Goal: Task Accomplishment & Management: Complete application form

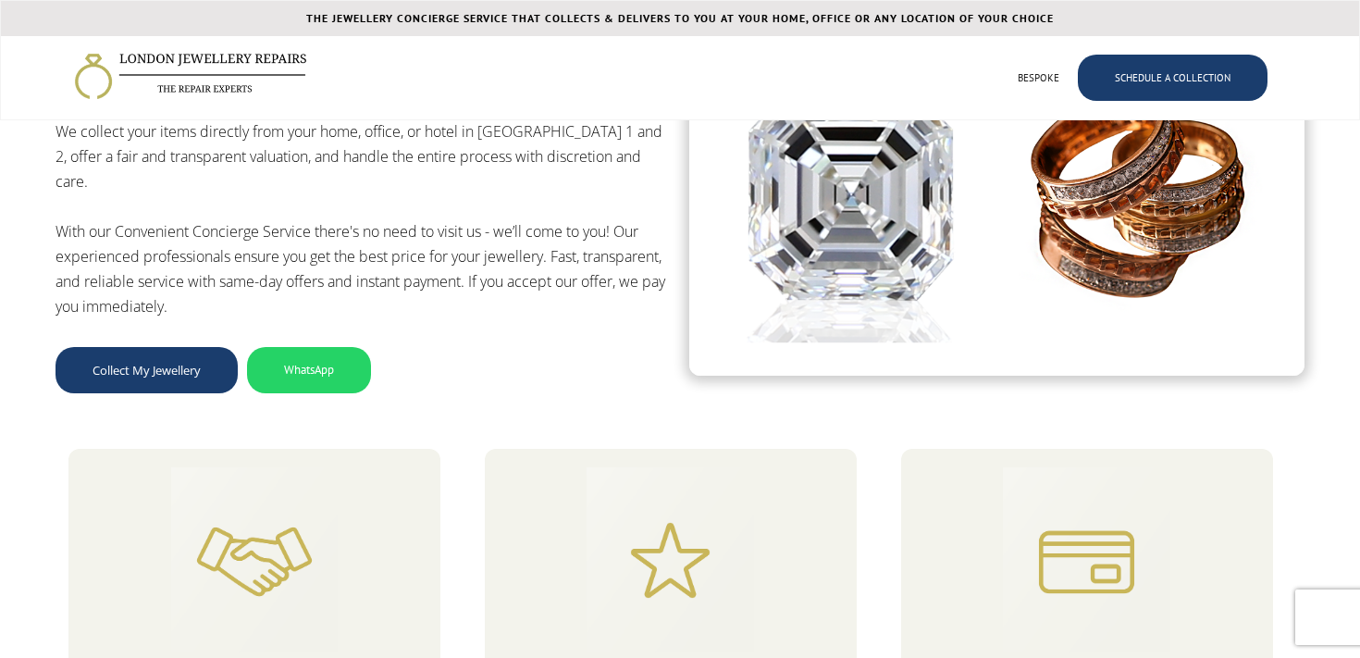
scroll to position [4049, 0]
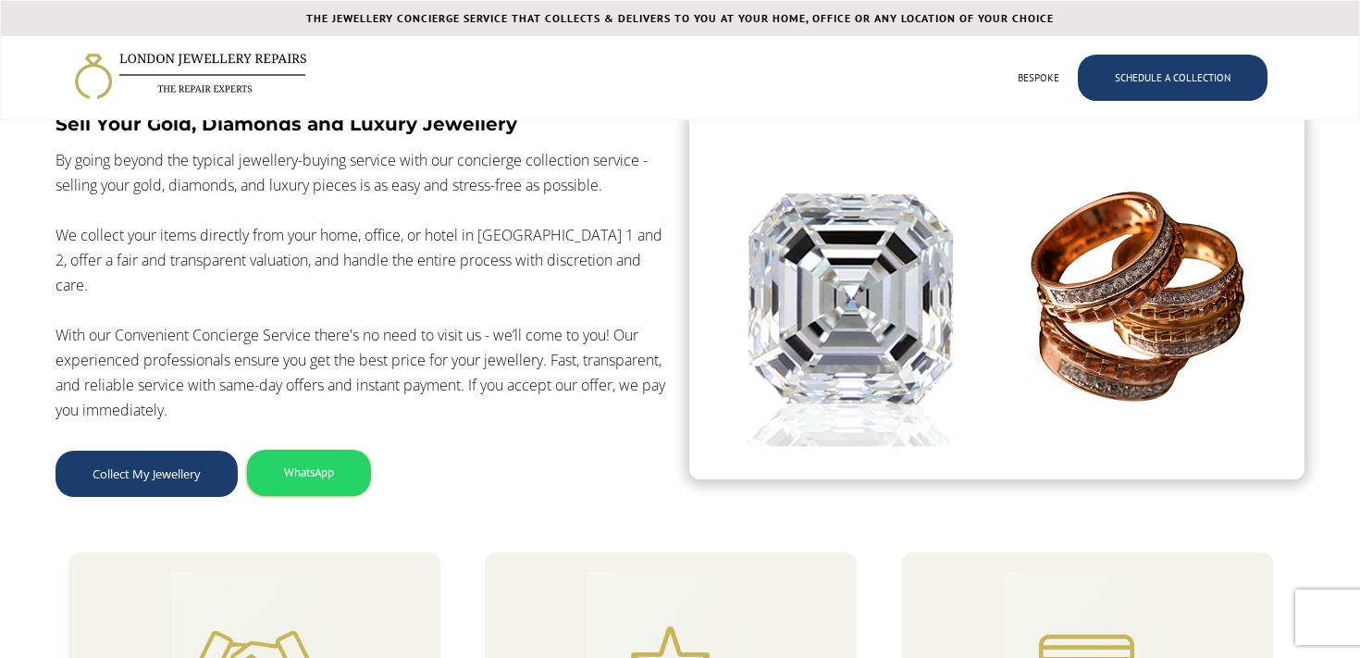
click at [307, 479] on link "WhatsApp" at bounding box center [309, 472] width 124 height 46
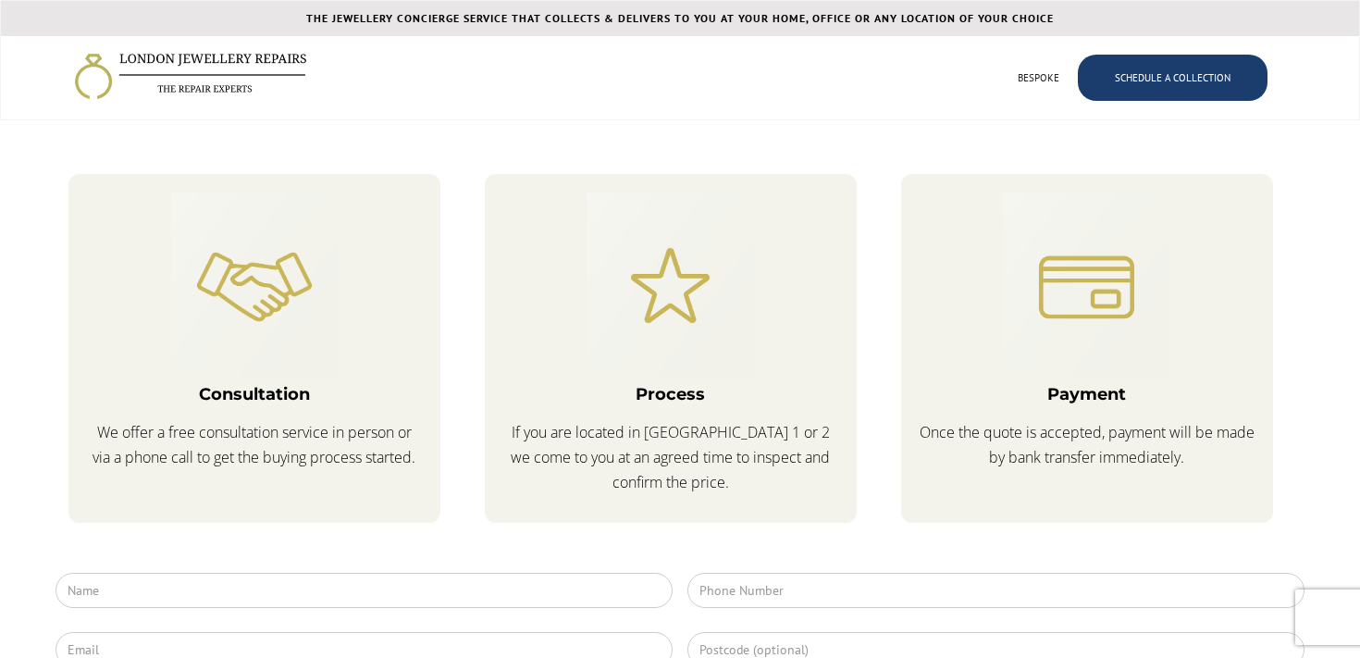
scroll to position [4376, 0]
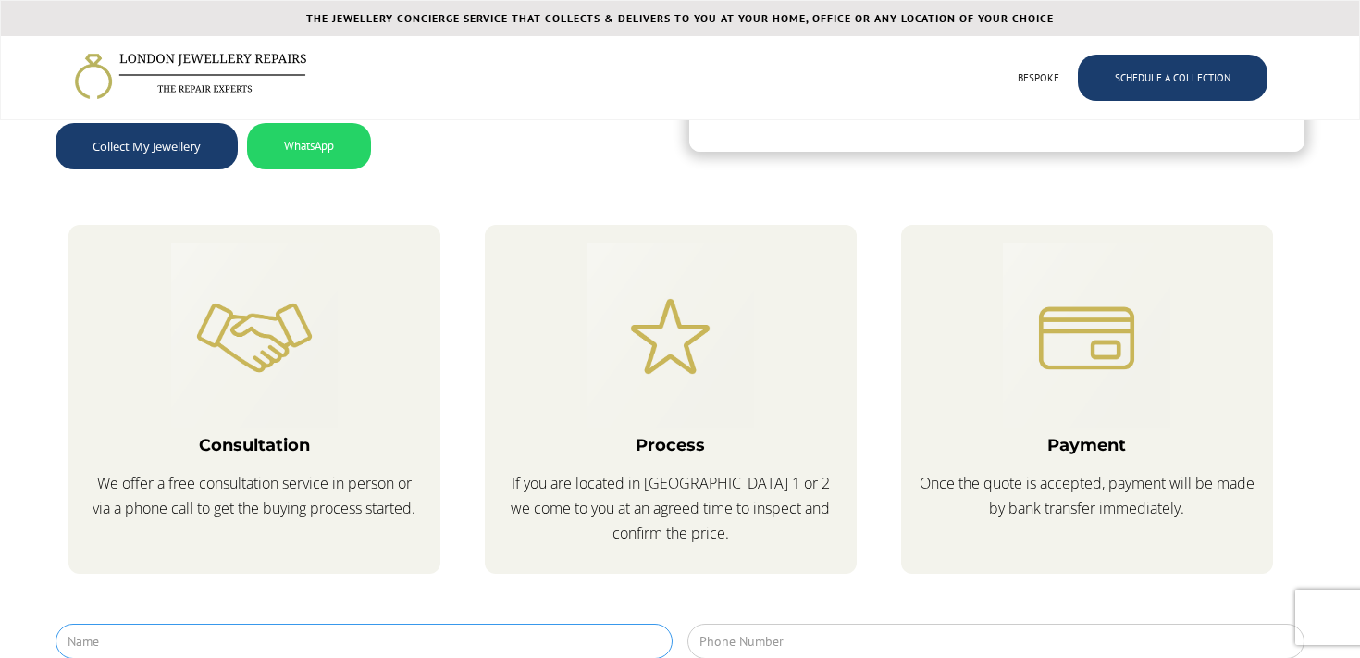
click at [123, 623] on input "Contact Form" at bounding box center [363, 640] width 617 height 35
type input "Francis Dellow"
type input "07516706687"
type input "SE17 1FP"
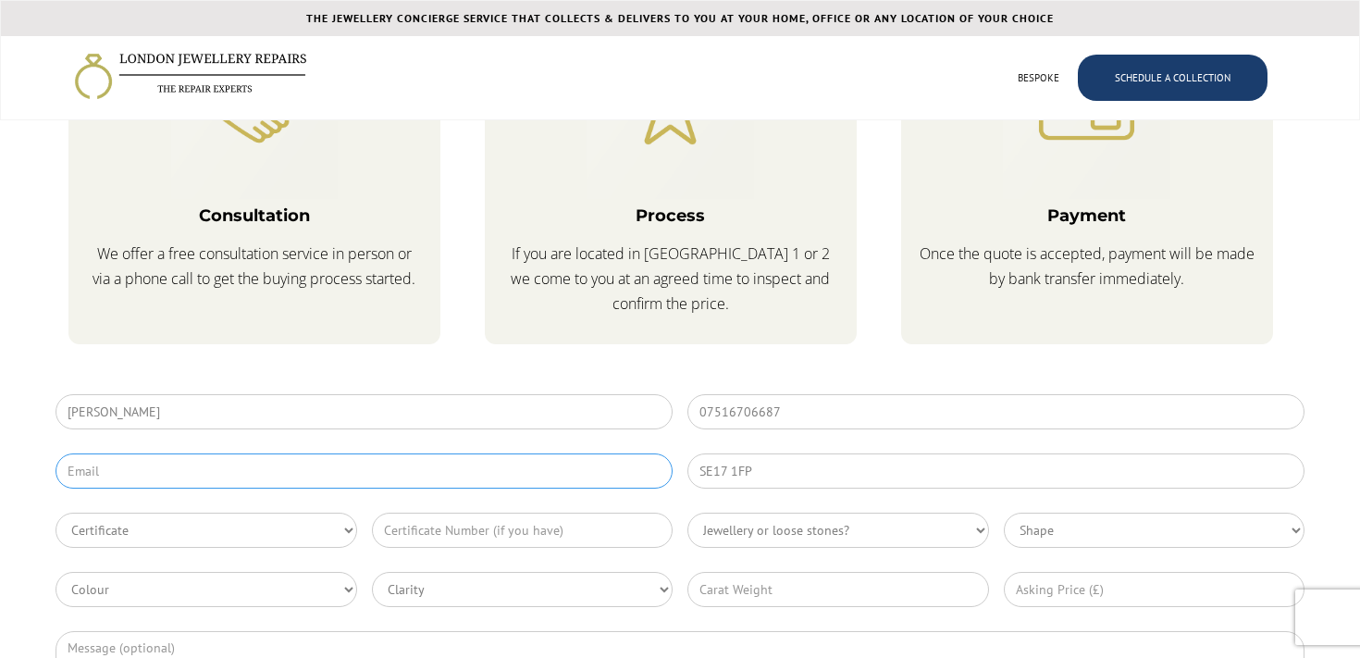
scroll to position [4733, 0]
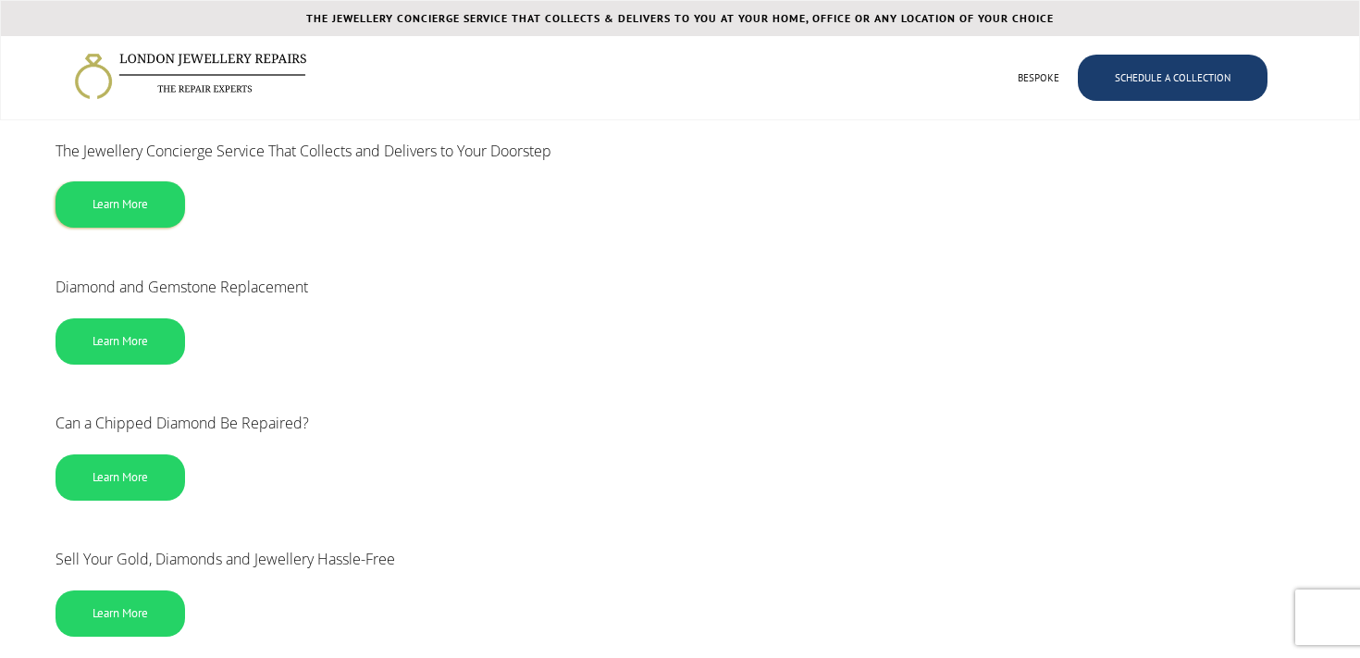
click at [136, 200] on link "Learn More" at bounding box center [119, 204] width 129 height 46
click at [235, 75] on img "home" at bounding box center [190, 76] width 233 height 49
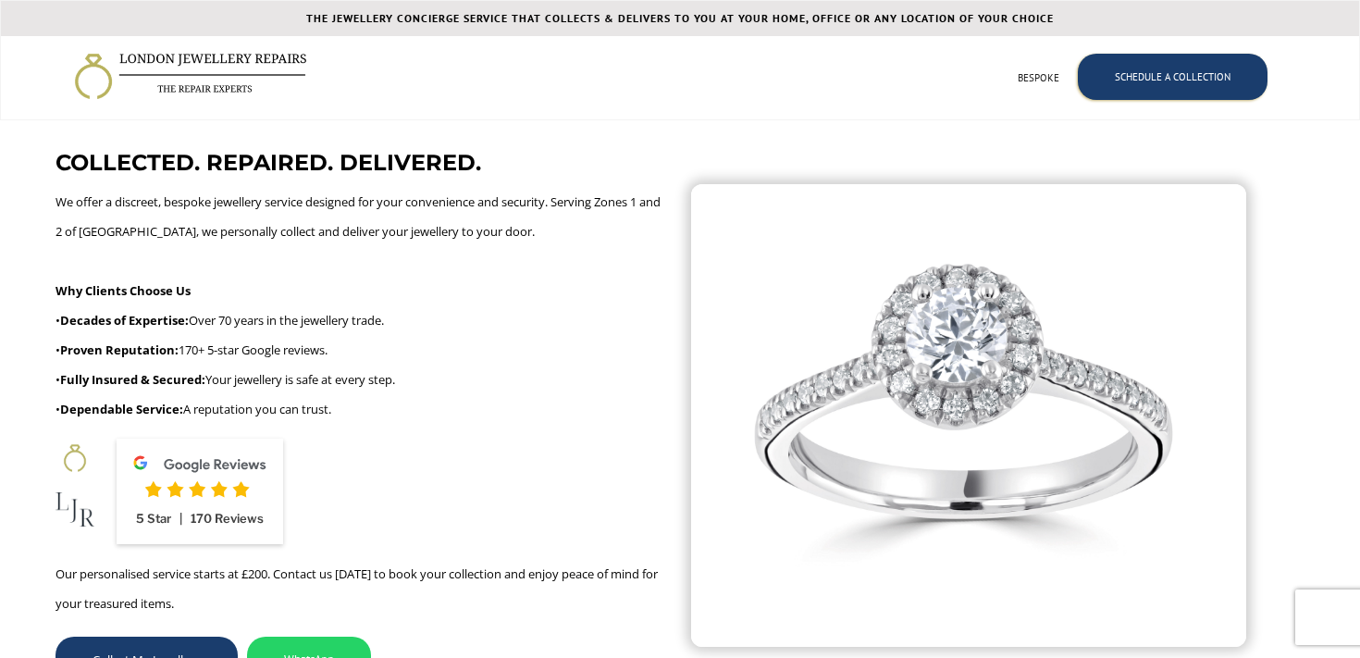
click at [1147, 73] on link "SCHEDULE A COLLECTION" at bounding box center [1172, 77] width 190 height 46
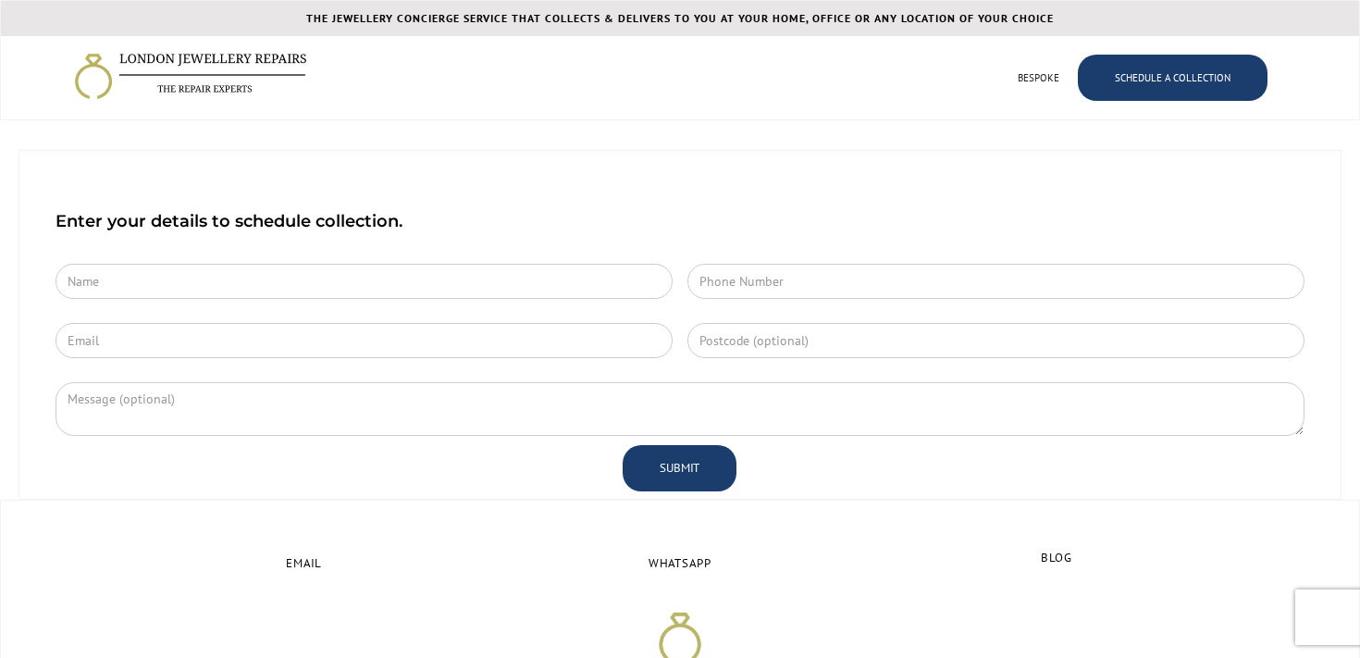
scroll to position [328, 0]
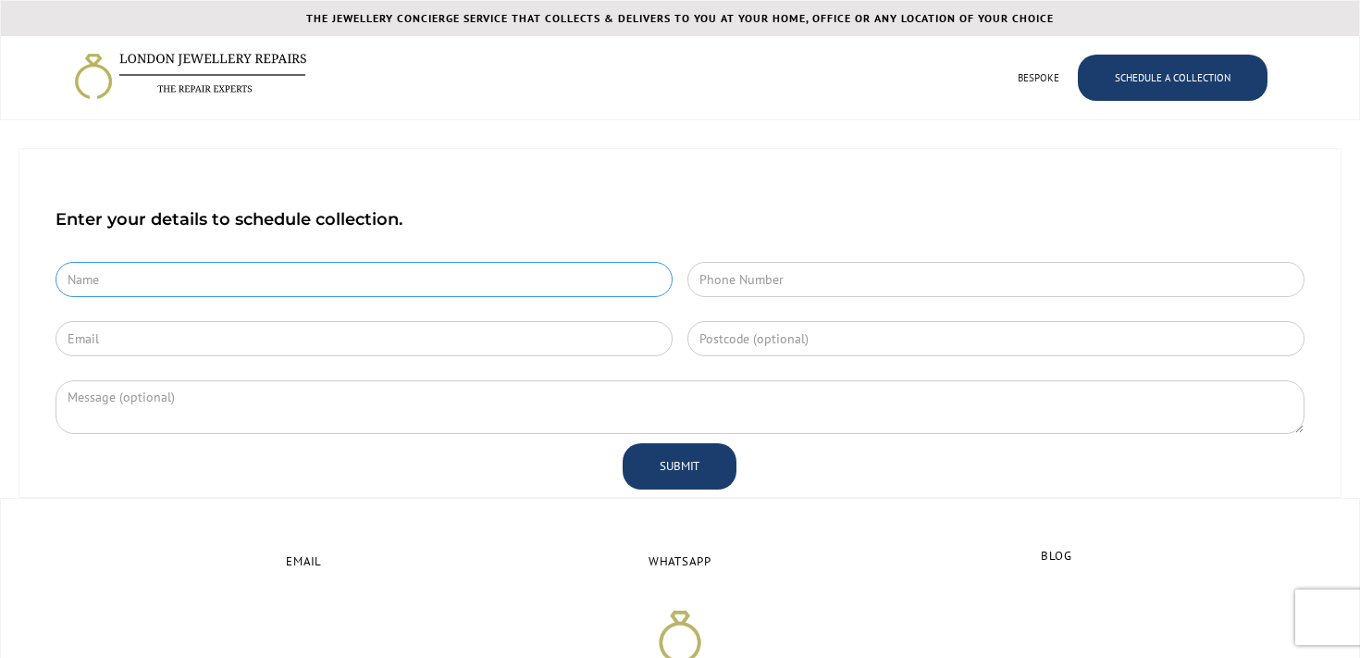
click at [309, 277] on input "Contact Form" at bounding box center [363, 279] width 617 height 35
type input "Francis Dellow"
type input "07516706687"
type input "SE17 1FP"
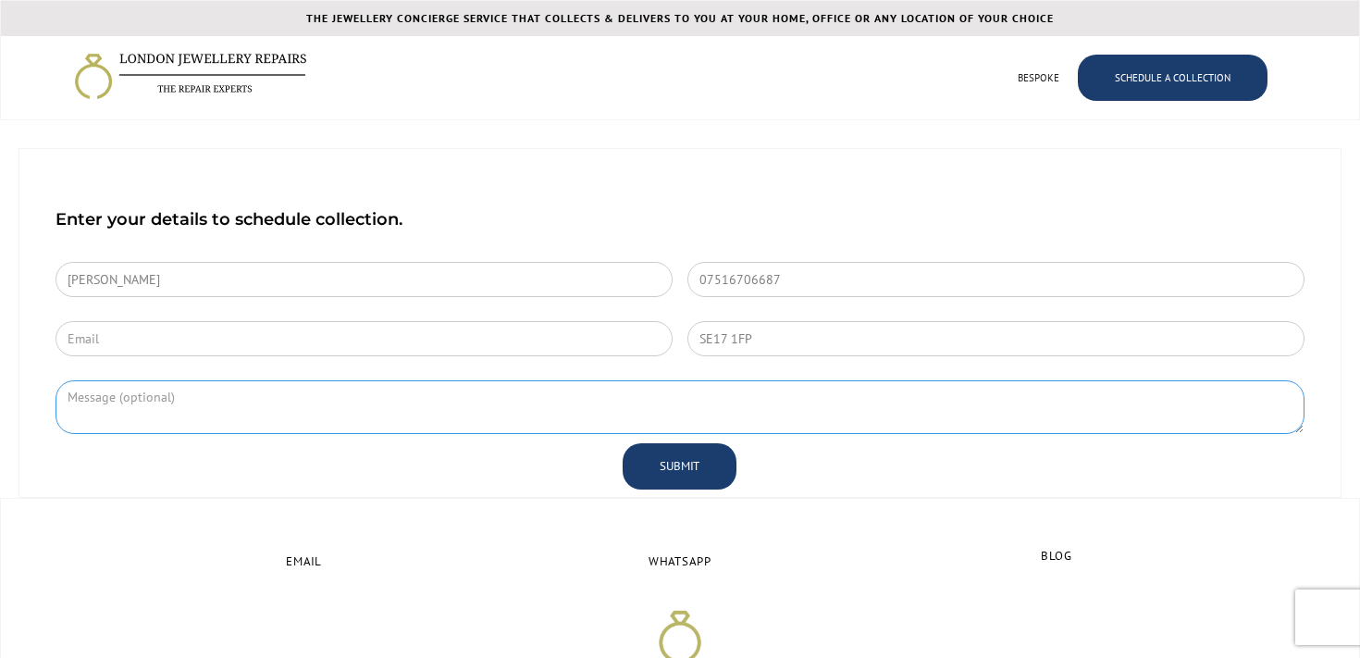
click at [415, 399] on textarea "Contact Form" at bounding box center [679, 407] width 1249 height 54
type textarea "jhbhgjkhkhl"
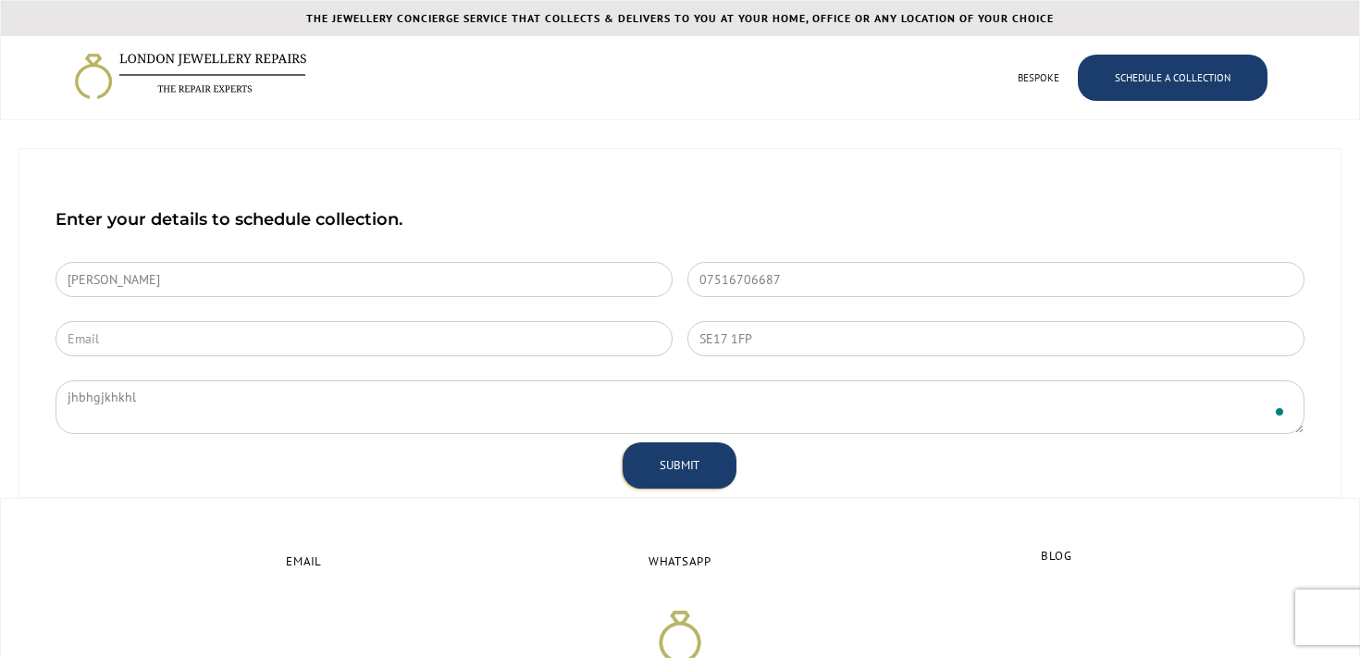
click at [710, 465] on input "SUBMIT" at bounding box center [679, 465] width 114 height 46
click at [422, 341] on input "Contact Form" at bounding box center [363, 338] width 617 height 35
type input "fdellow@gmail.com"
click at [680, 467] on input "SUBMIT" at bounding box center [679, 465] width 114 height 46
type input "Submitting..."
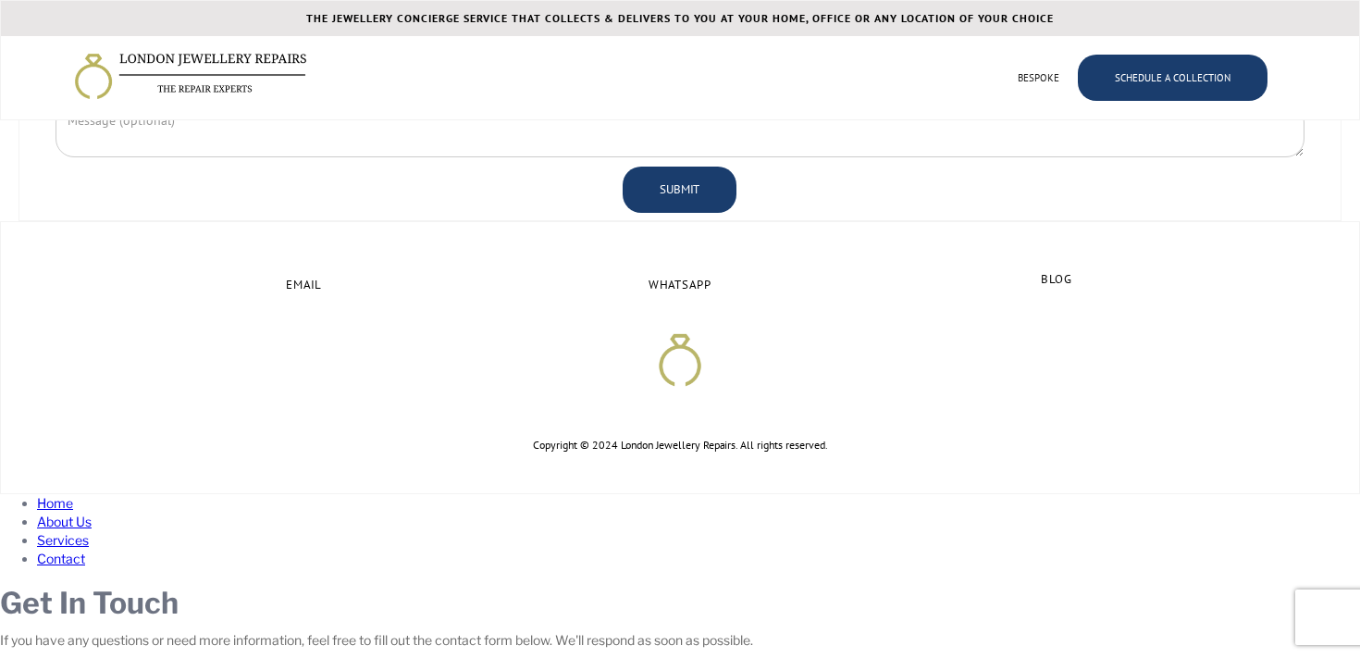
scroll to position [601, 0]
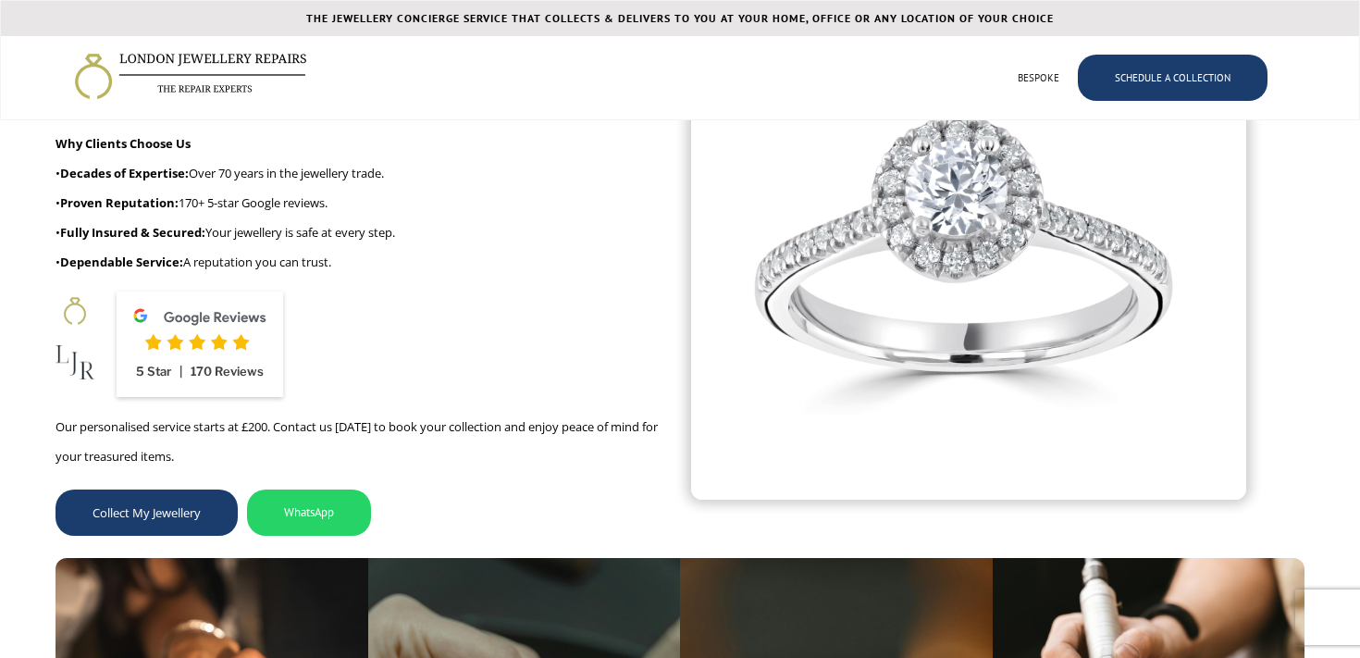
scroll to position [178, 0]
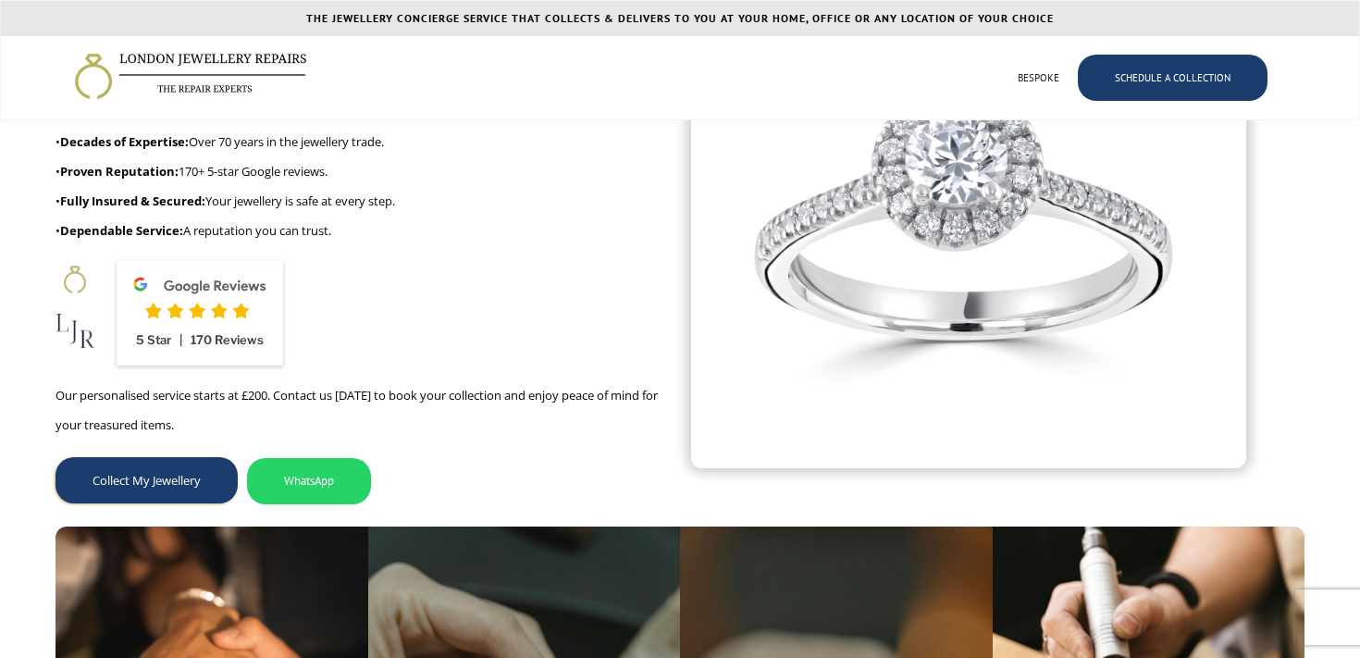
click at [170, 486] on link "Collect My Jewellery" at bounding box center [146, 480] width 182 height 46
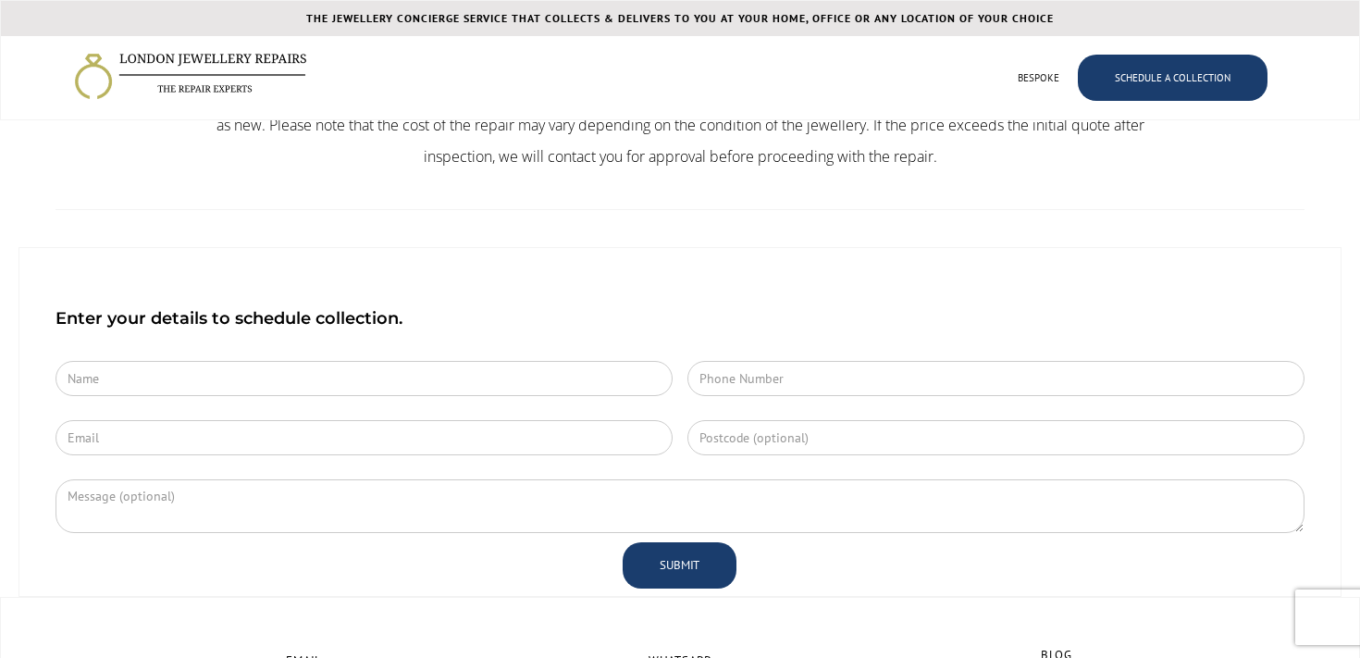
scroll to position [821, 0]
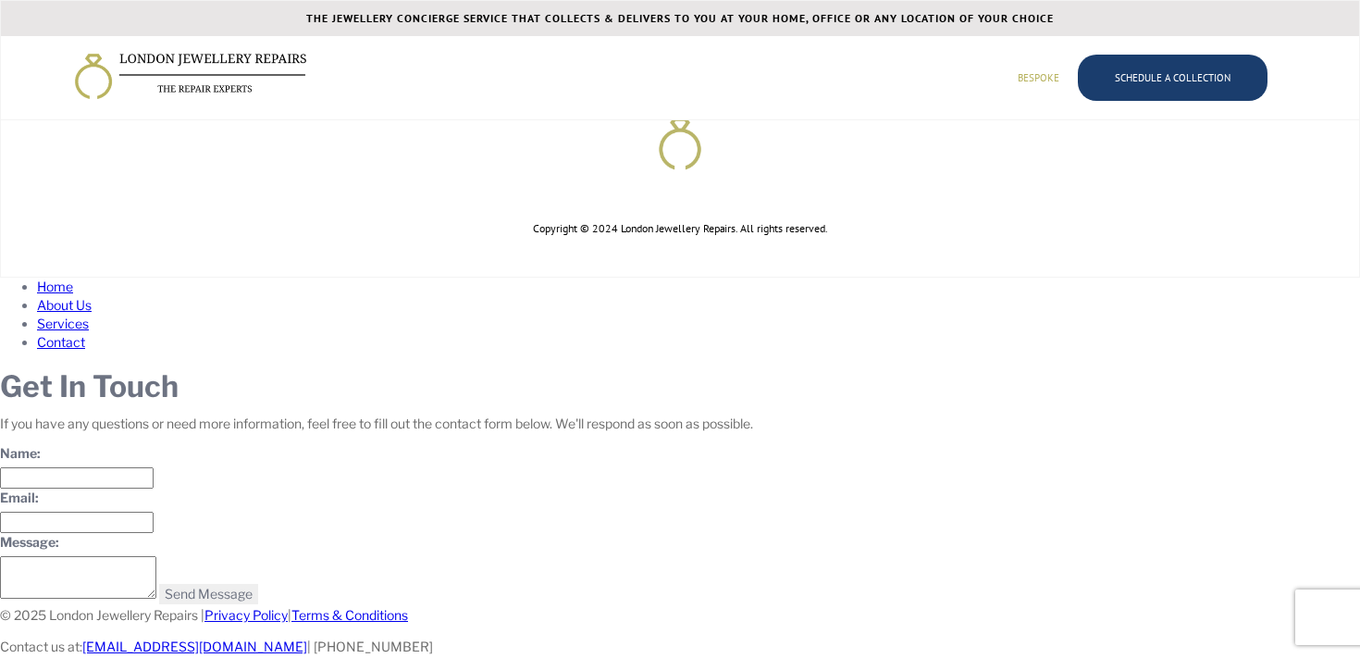
click at [1029, 80] on link "BESPOKE" at bounding box center [1038, 77] width 79 height 63
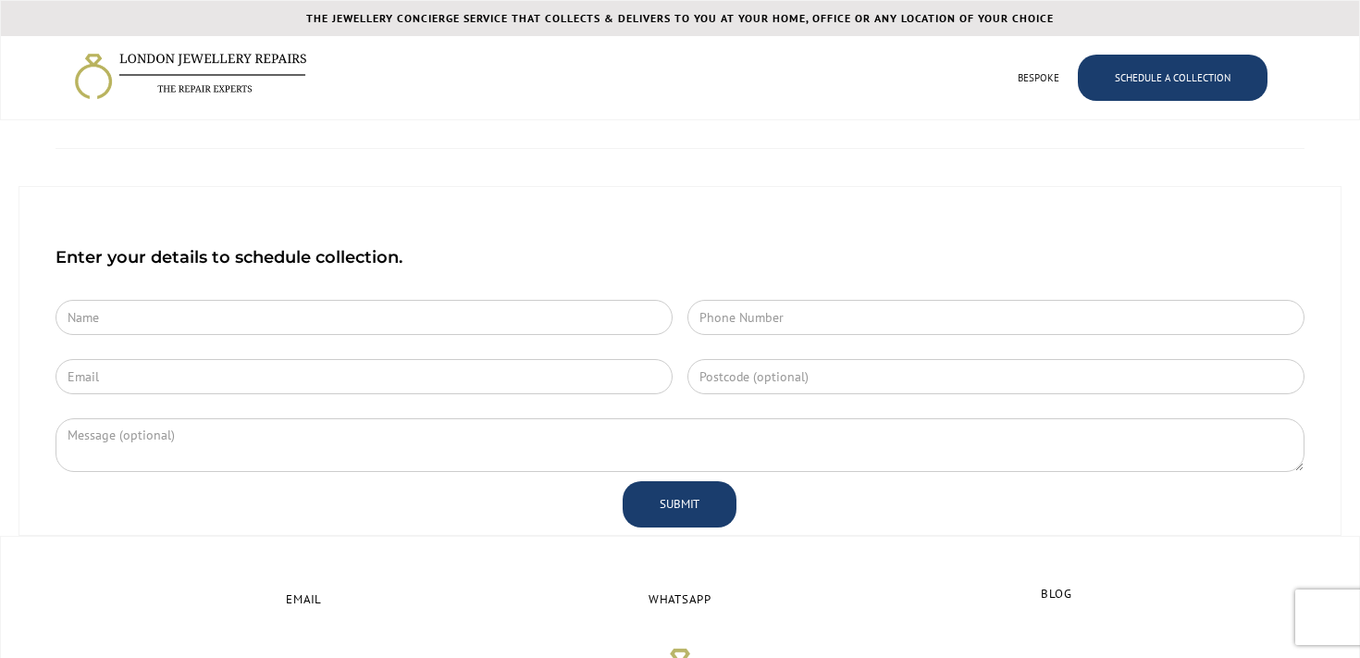
scroll to position [0, 0]
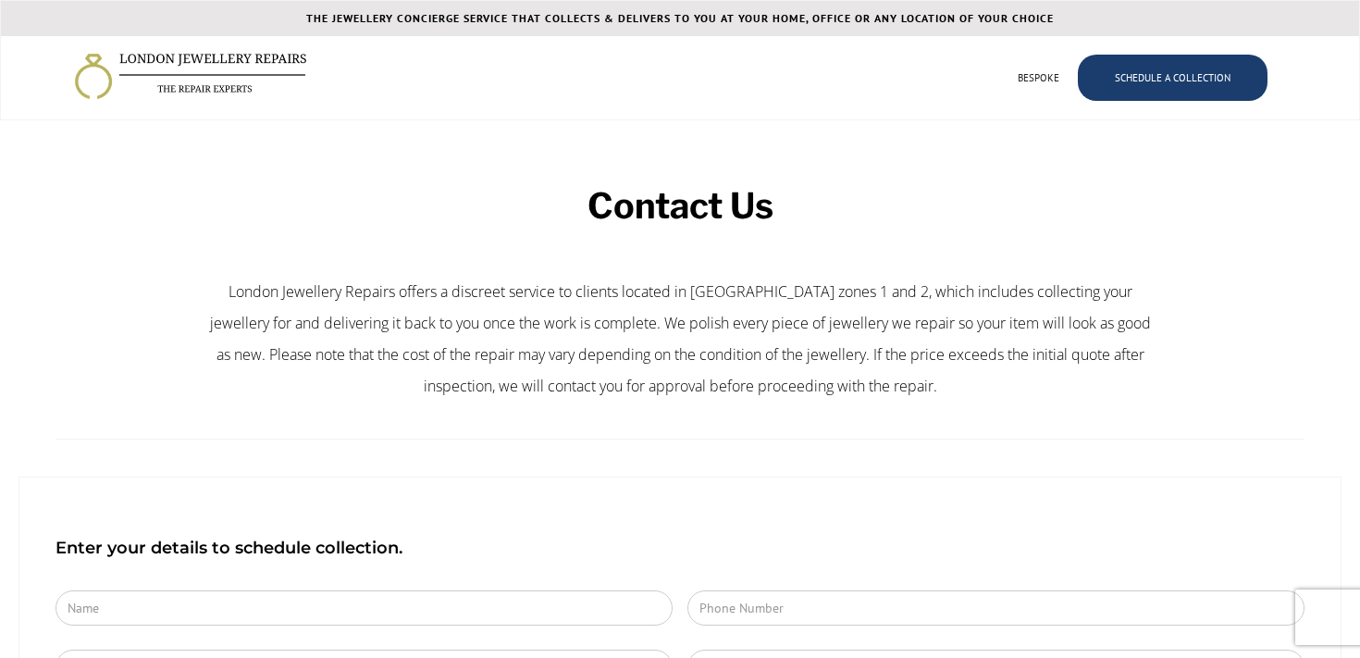
click at [182, 68] on img "home" at bounding box center [190, 76] width 233 height 49
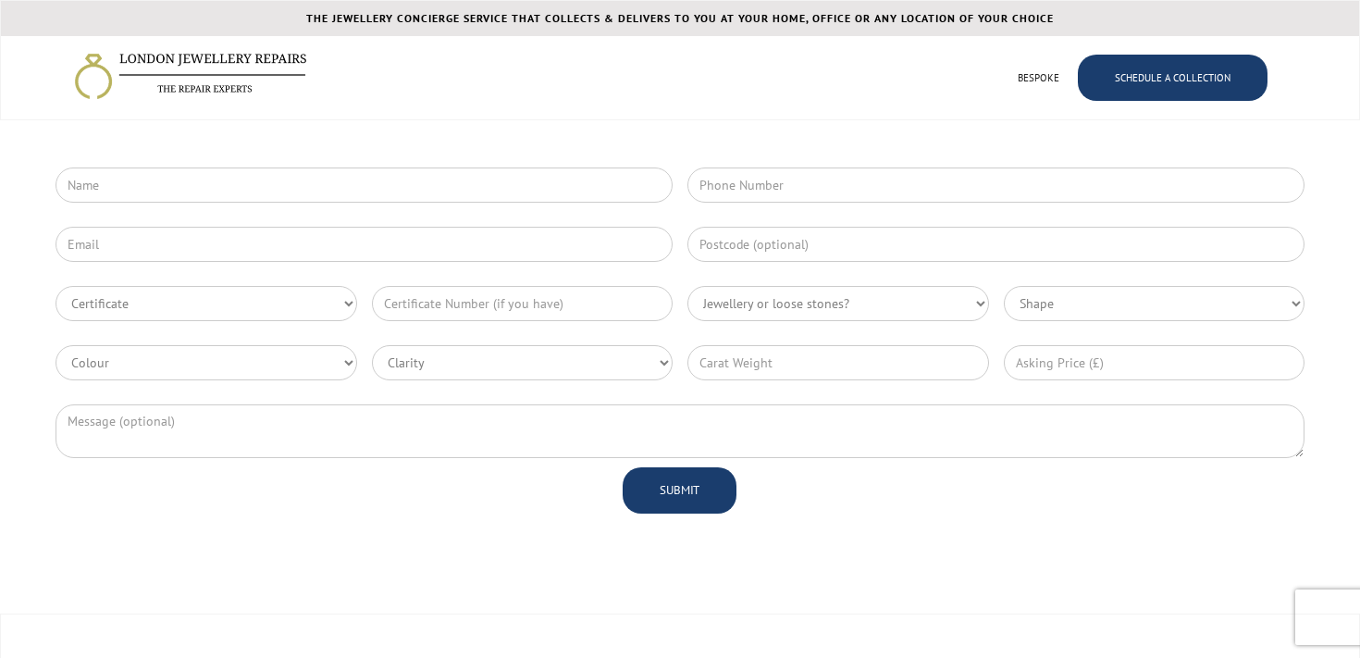
scroll to position [4831, 0]
click at [184, 301] on select "Certificate GIA HRD IGI EGL Other" at bounding box center [206, 305] width 302 height 35
